Goal: Check status: Check status

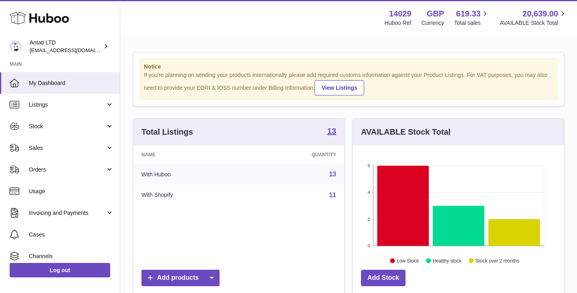
scroll to position [125, 211]
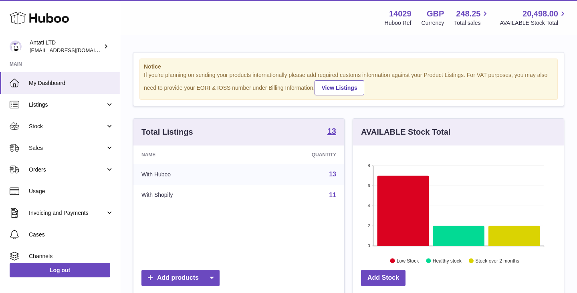
scroll to position [125, 211]
click at [397, 206] on icon at bounding box center [404, 211] width 52 height 70
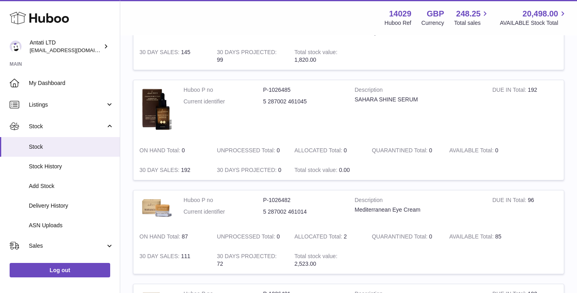
scroll to position [665, 0]
click at [59, 203] on span "Delivery History" at bounding box center [71, 206] width 85 height 8
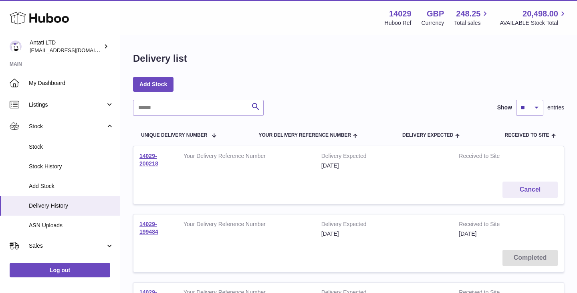
drag, startPoint x: 165, startPoint y: 166, endPoint x: 137, endPoint y: 156, distance: 29.9
click at [137, 156] on td "14029-200218" at bounding box center [156, 160] width 44 height 29
copy link "14029-200218"
click at [268, 30] on div "Menu Huboo 14029 Huboo Ref GBP Currency 248.25 Total sales 20,498.00 AVAILABLE …" at bounding box center [348, 17] width 457 height 35
